Goal: Check status: Check status

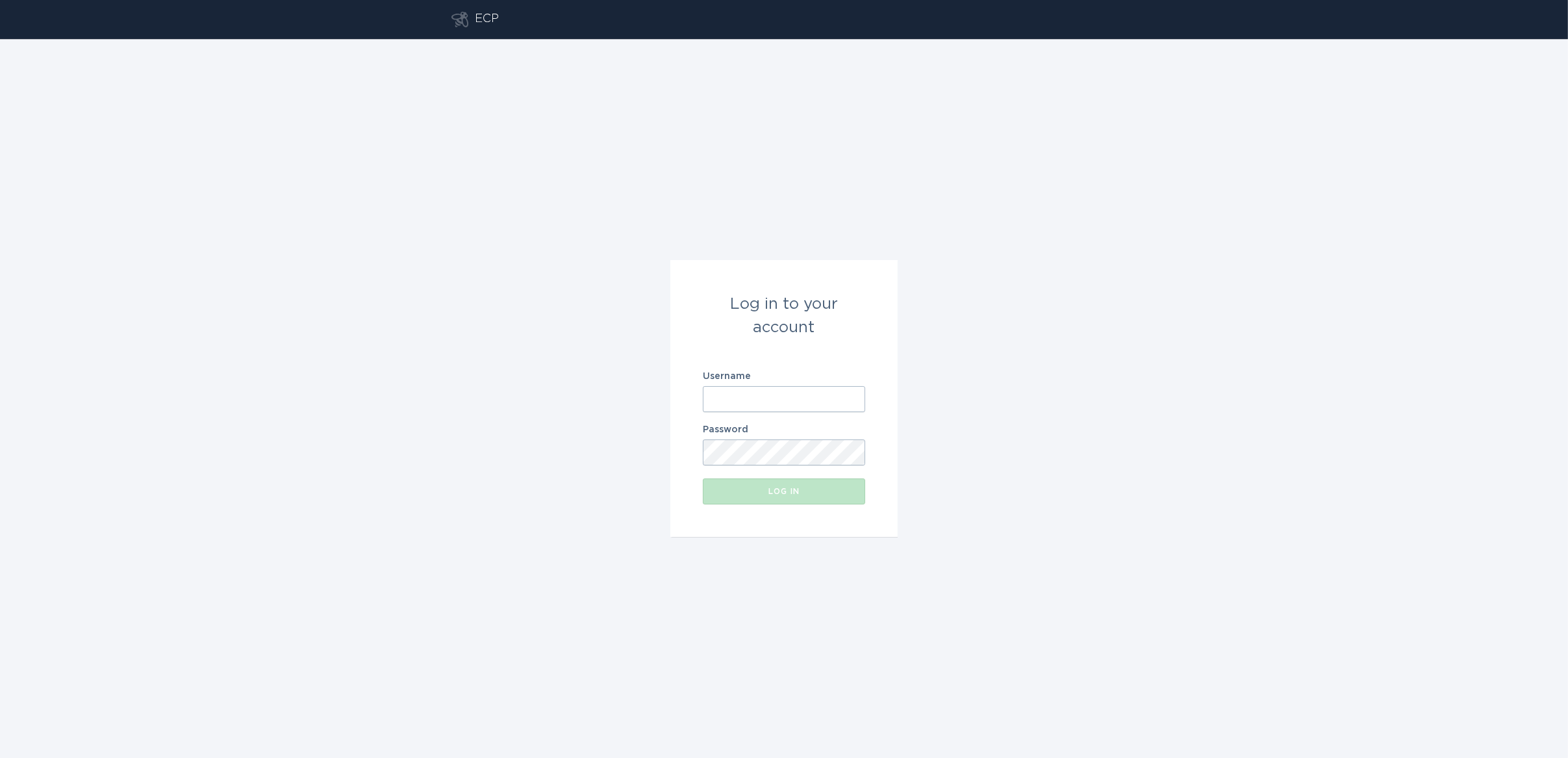
type input "power@electricities.org"
click at [745, 495] on button "Log in" at bounding box center [783, 491] width 162 height 26
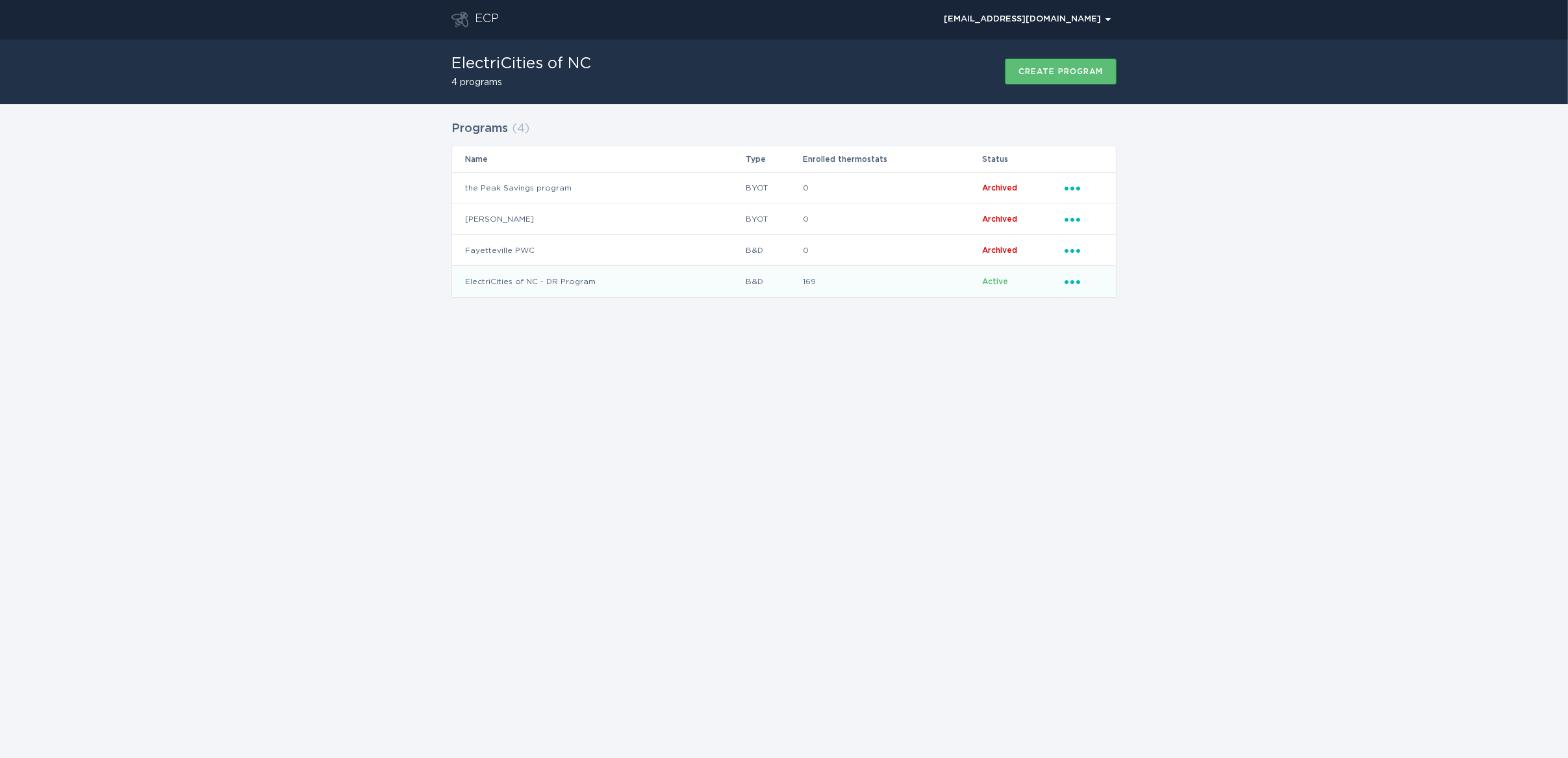
click at [577, 285] on td "ElectriCities of NC - DR Program" at bounding box center [599, 281] width 293 height 31
